Goal: Transaction & Acquisition: Book appointment/travel/reservation

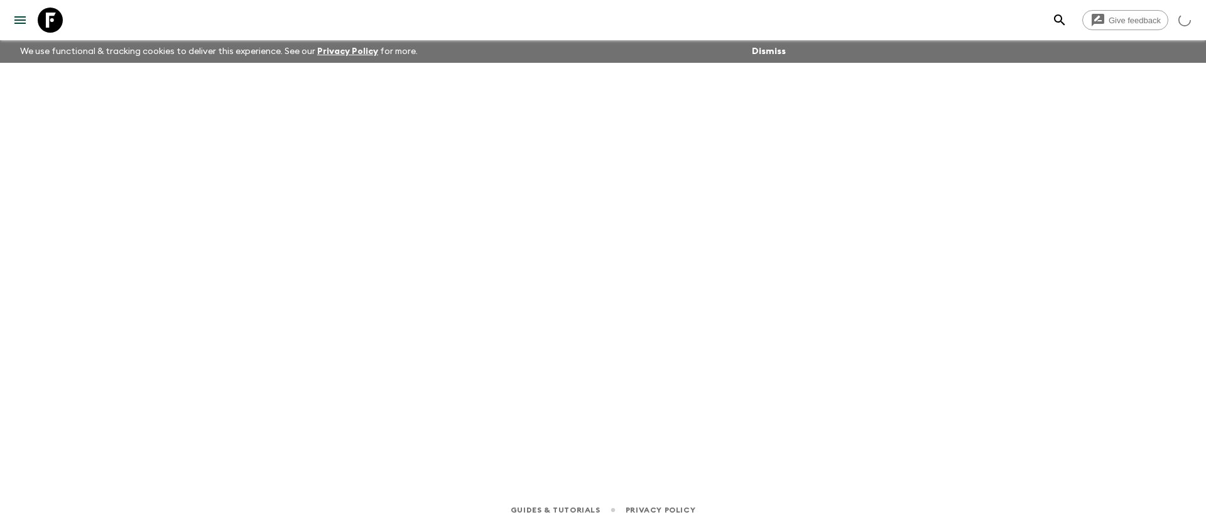
click at [55, 21] on icon at bounding box center [50, 20] width 25 height 25
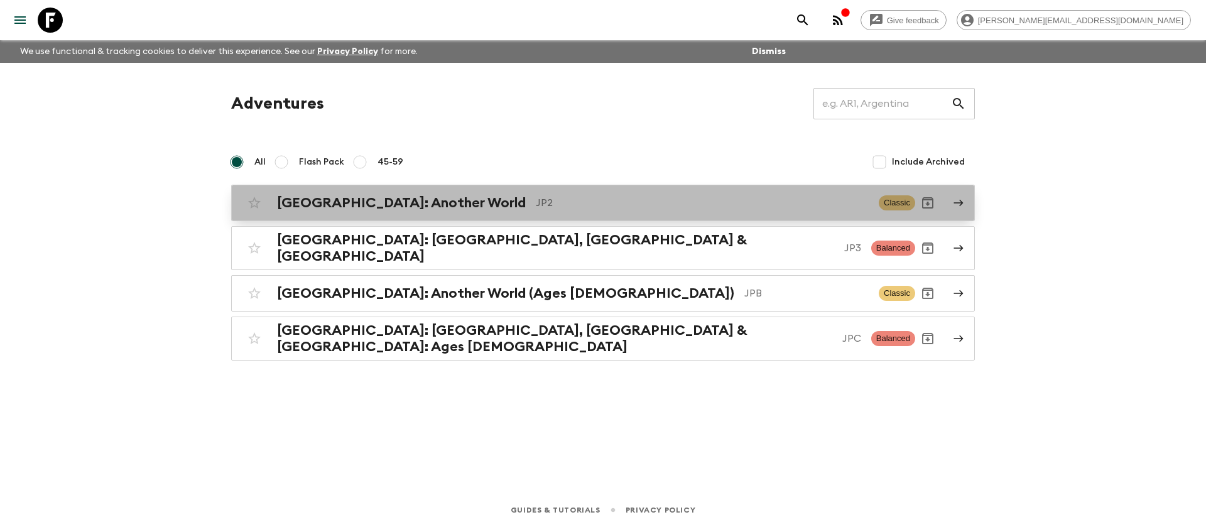
click at [405, 211] on div "[GEOGRAPHIC_DATA]: Another World JP2 Classic" at bounding box center [578, 202] width 673 height 25
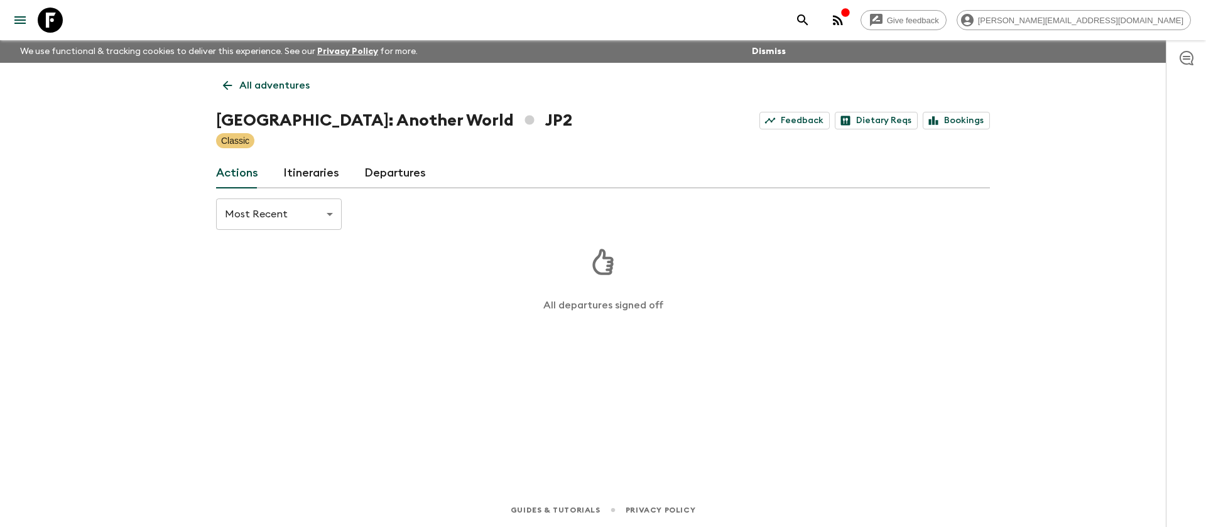
click at [316, 172] on link "Itineraries" at bounding box center [311, 173] width 56 height 30
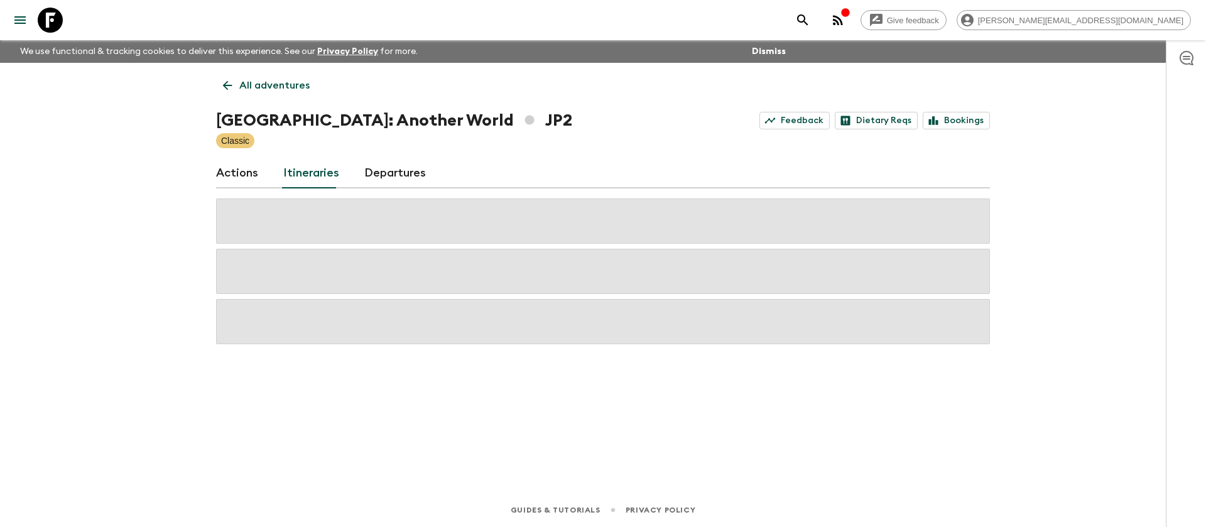
click at [377, 173] on link "Departures" at bounding box center [395, 173] width 62 height 30
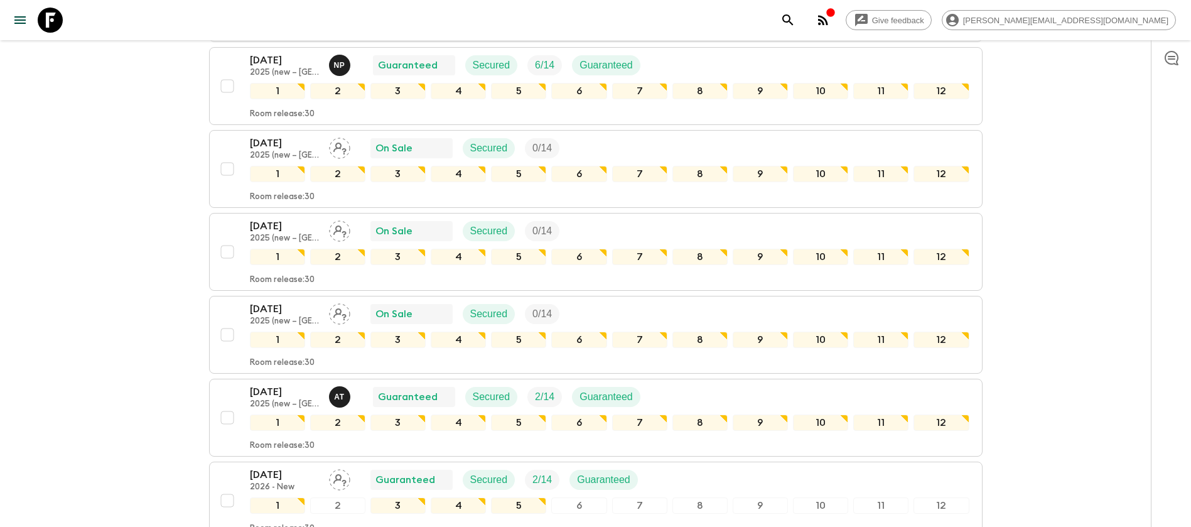
scroll to position [1453, 0]
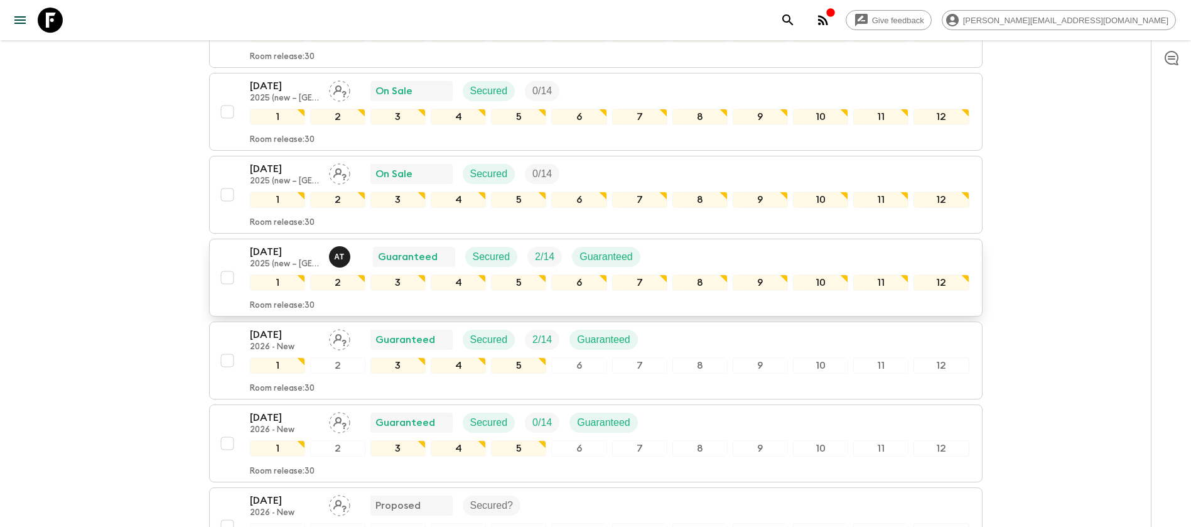
click at [749, 245] on div "[DATE] 2025 (new – Nara) A T Guaranteed Secured 2 / 14 Guaranteed" at bounding box center [610, 256] width 720 height 25
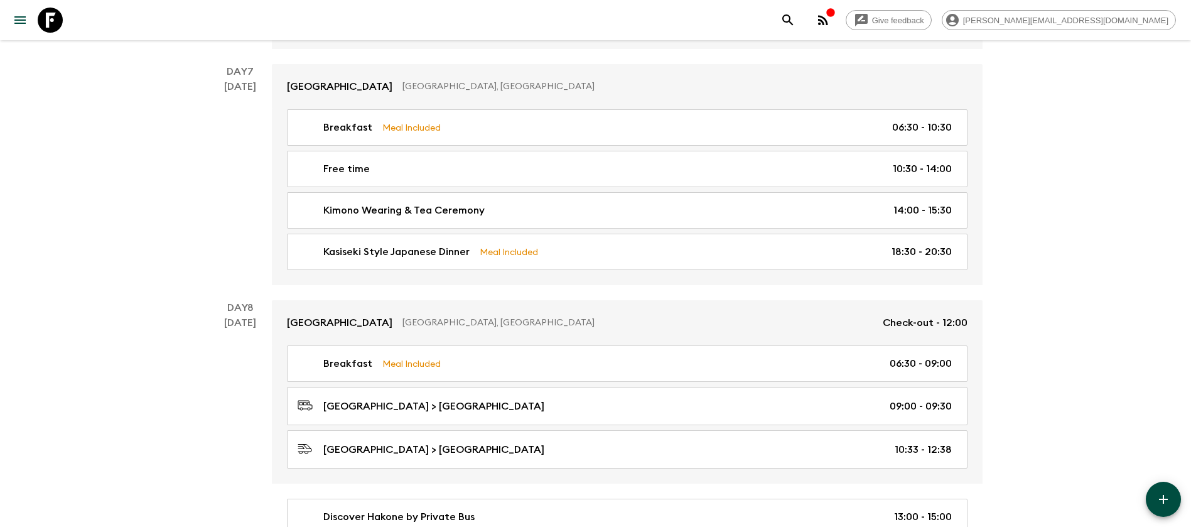
scroll to position [2715, 0]
